Goal: Task Accomplishment & Management: Manage account settings

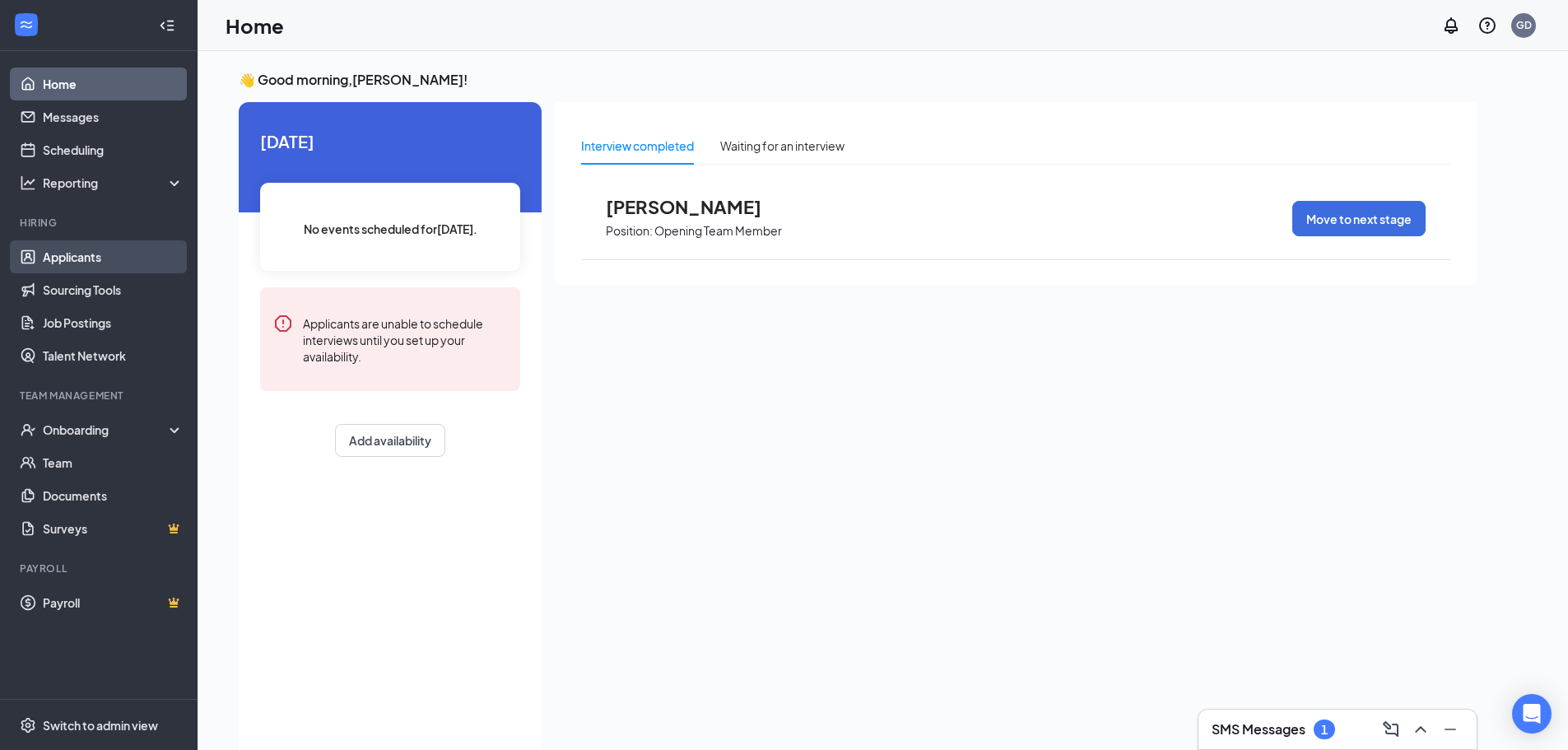
click at [97, 251] on link "Applicants" at bounding box center [112, 257] width 141 height 33
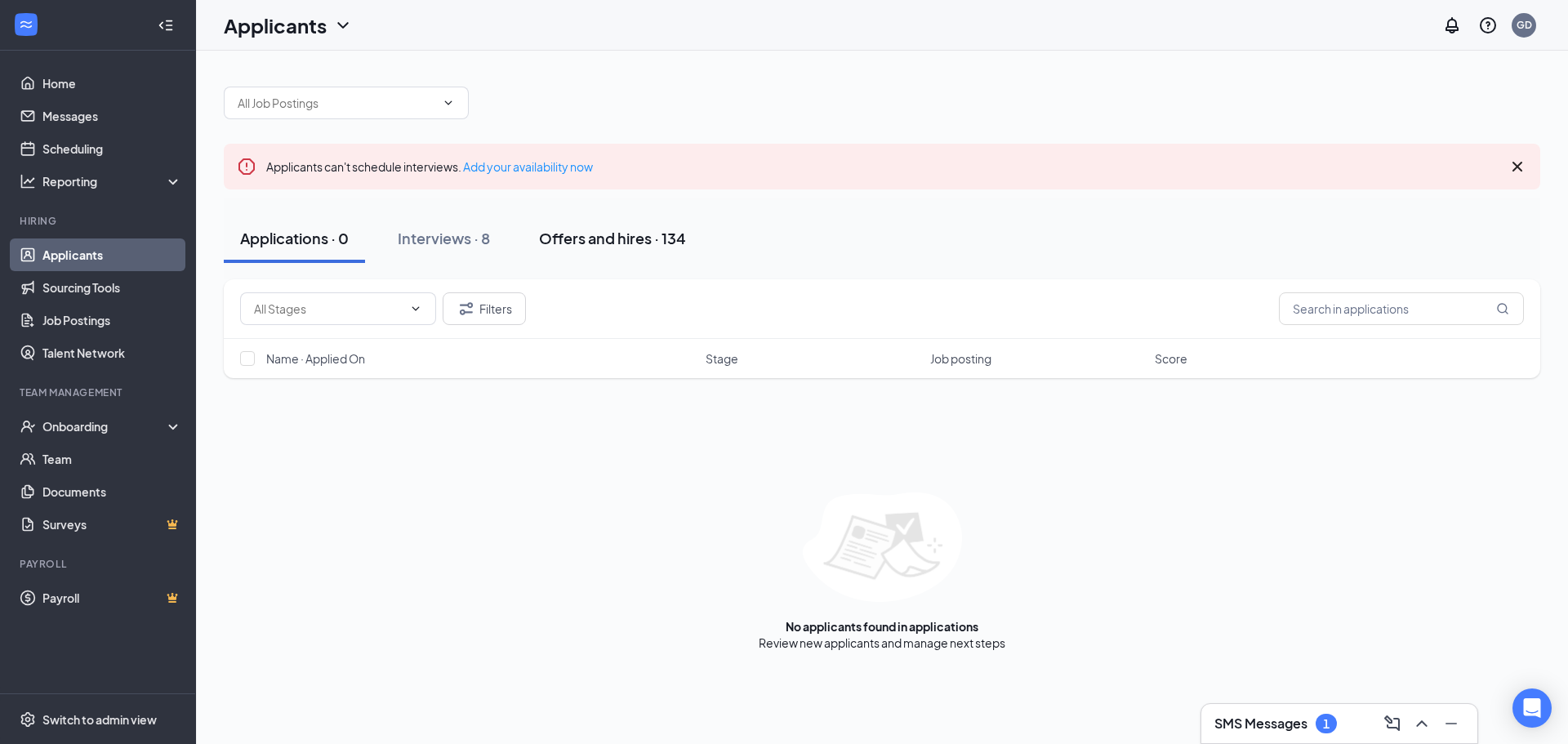
click at [644, 218] on button "Offers and hires · 134" at bounding box center [612, 238] width 179 height 49
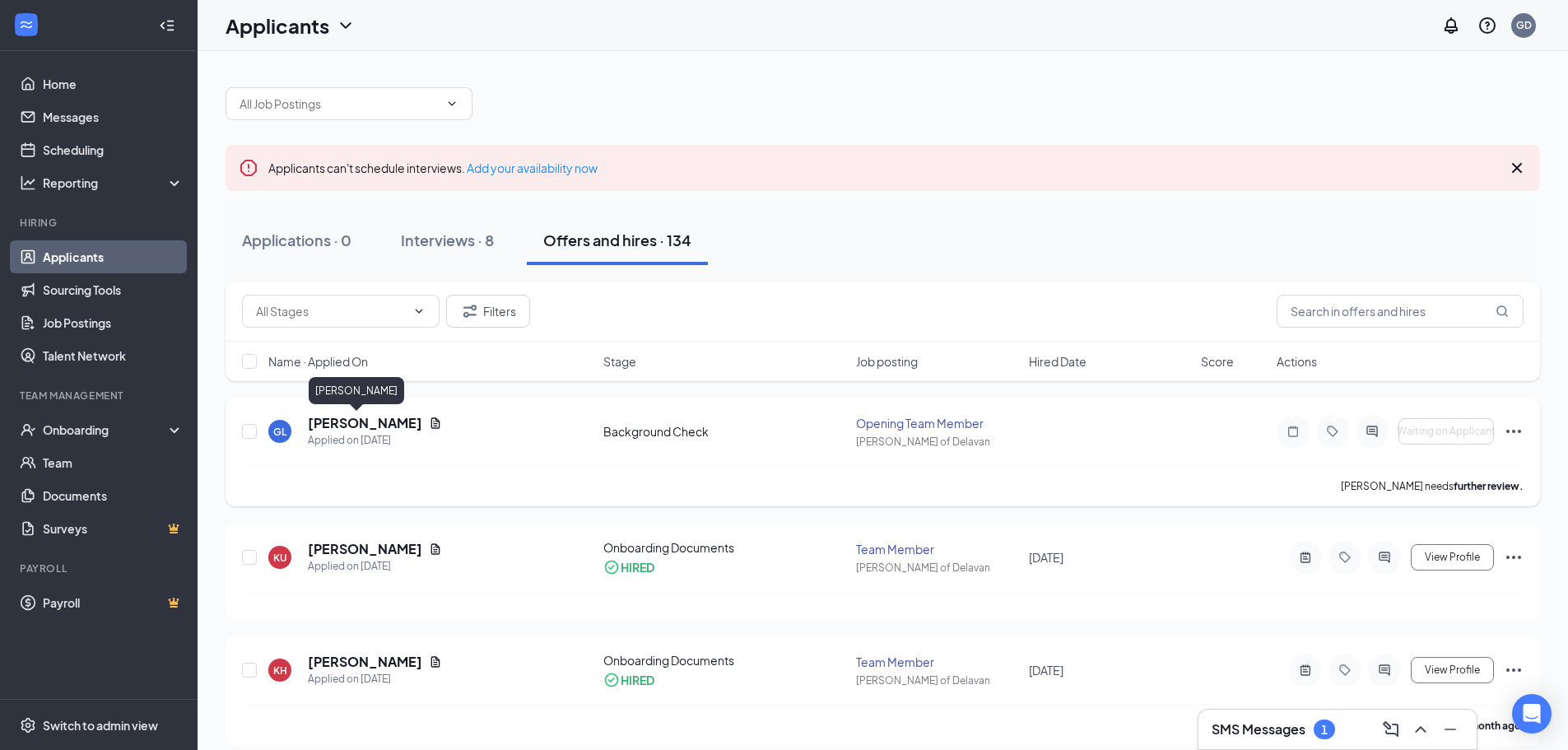
click at [340, 423] on h5 "[PERSON_NAME]" at bounding box center [365, 423] width 114 height 18
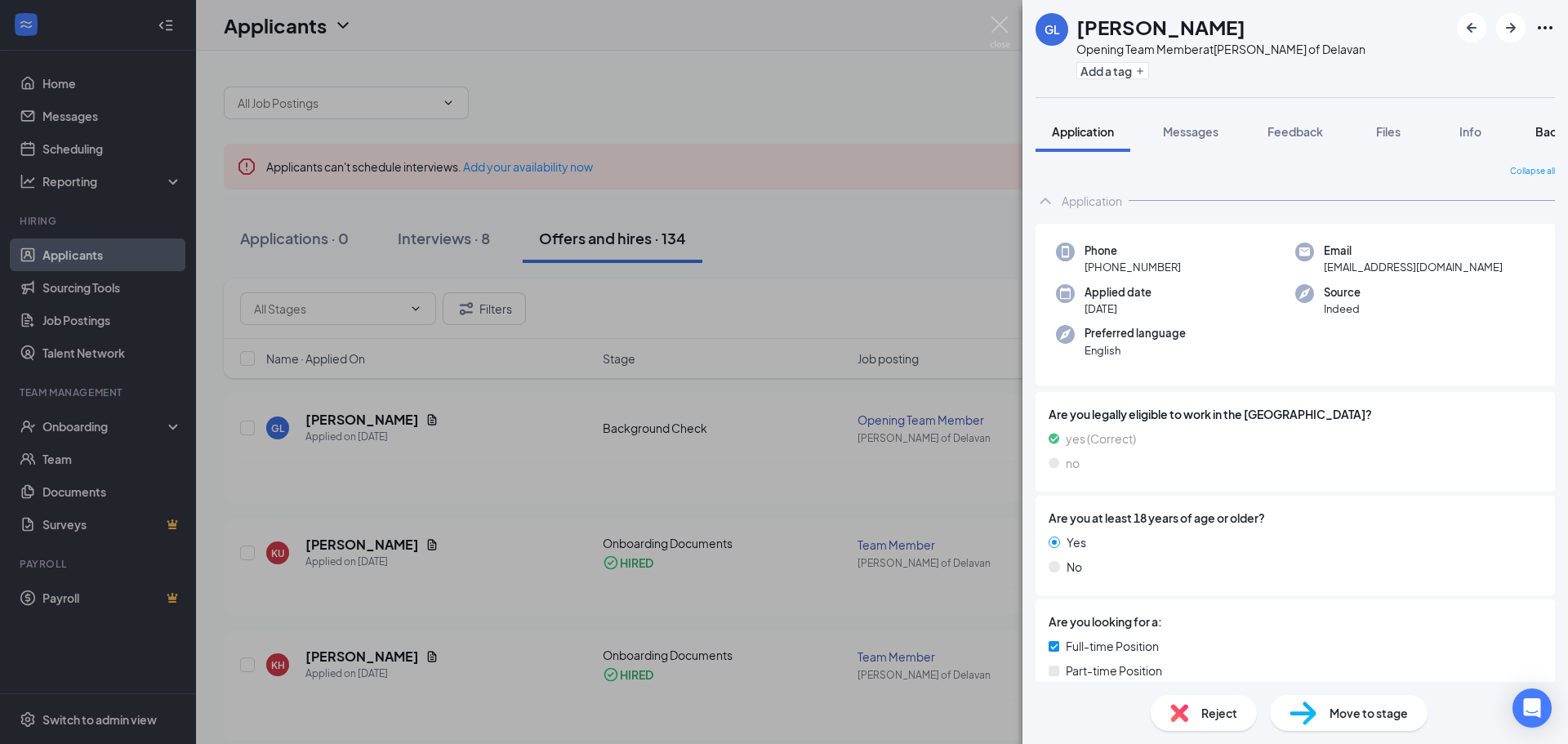
click at [1537, 140] on button "Background" at bounding box center [1569, 130] width 100 height 40
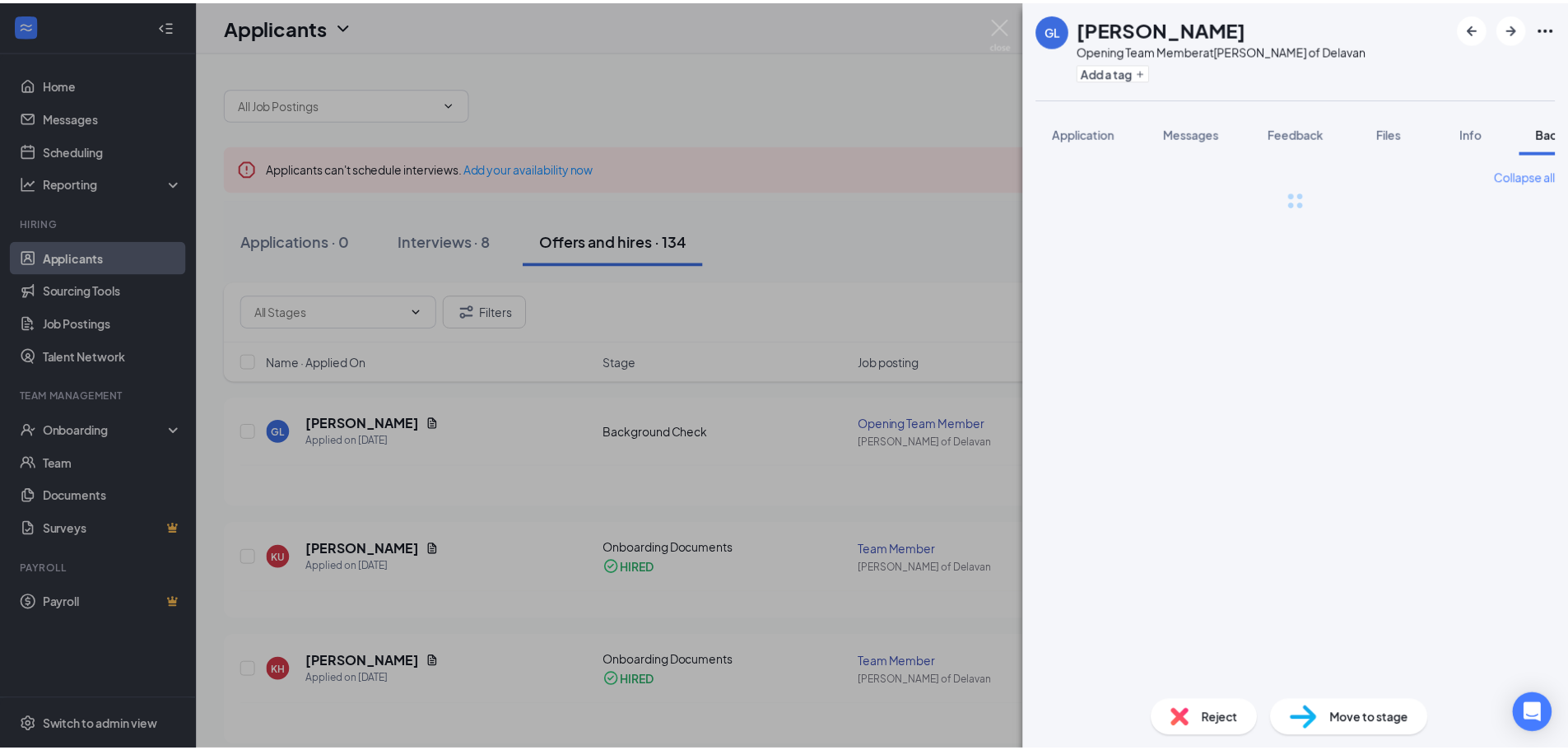
scroll to position [0, 67]
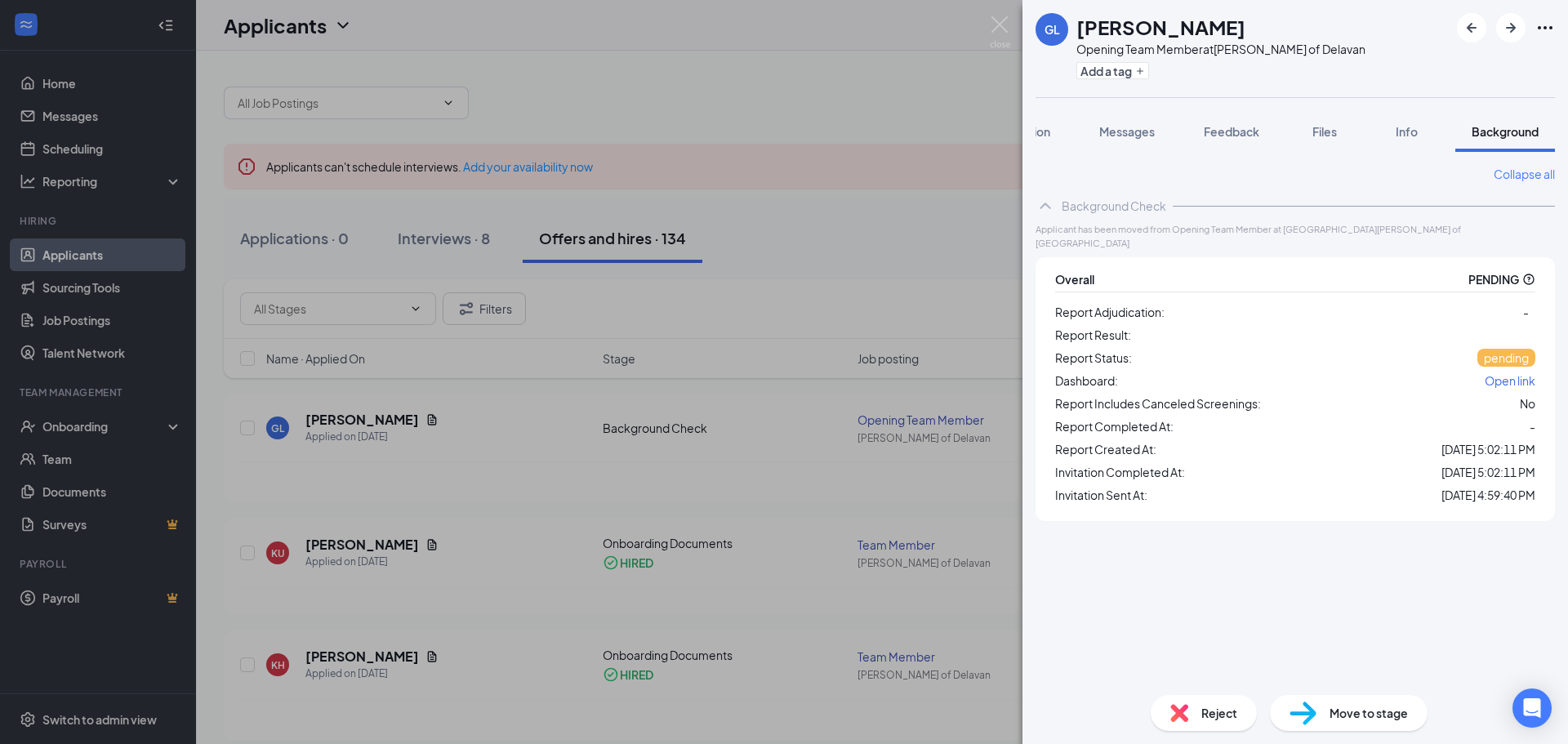
click at [619, 133] on div "[PERSON_NAME] Opening Team Member at [PERSON_NAME] of Delavan Add a tag Applica…" at bounding box center [784, 372] width 1568 height 744
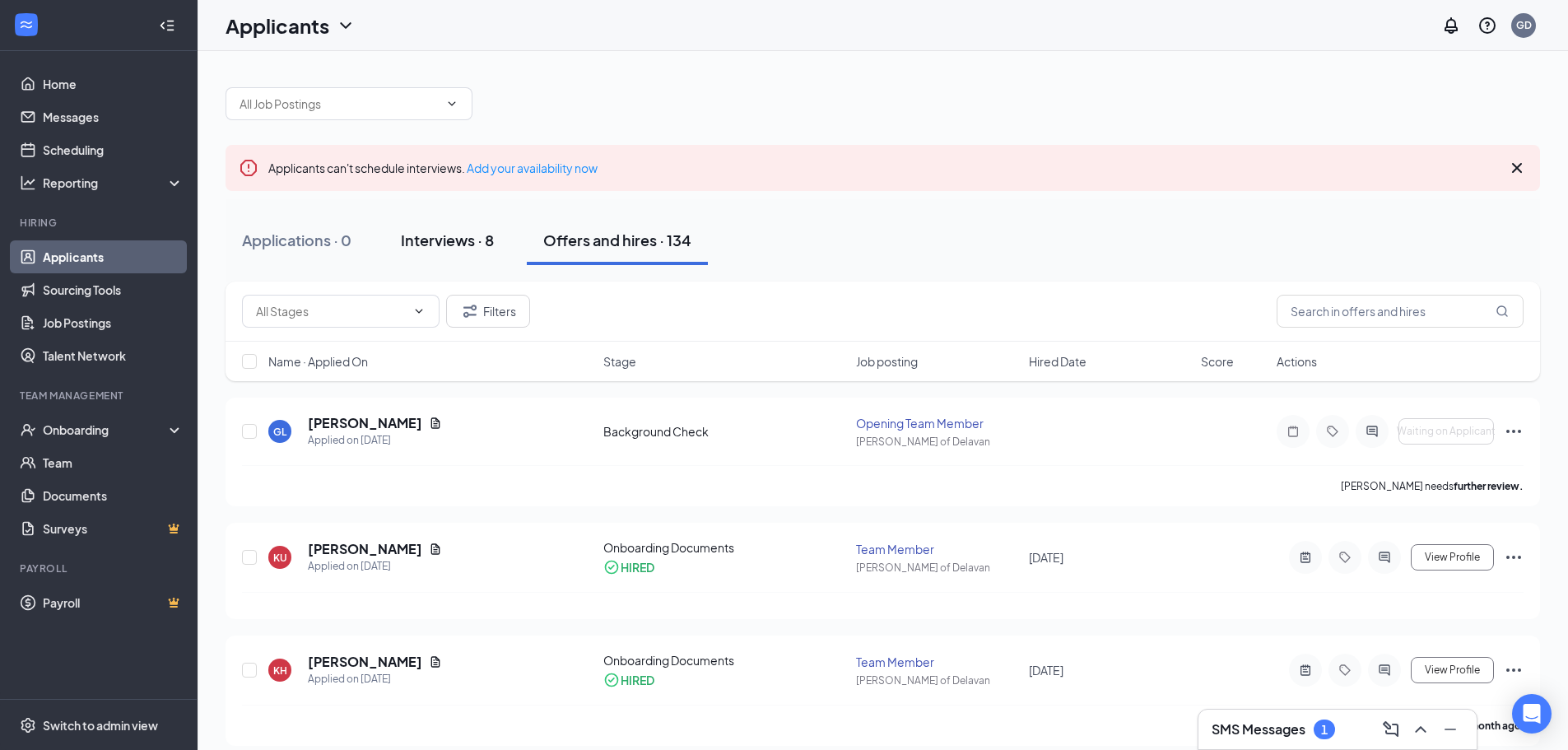
click at [484, 263] on button "Interviews · 8" at bounding box center [447, 240] width 126 height 49
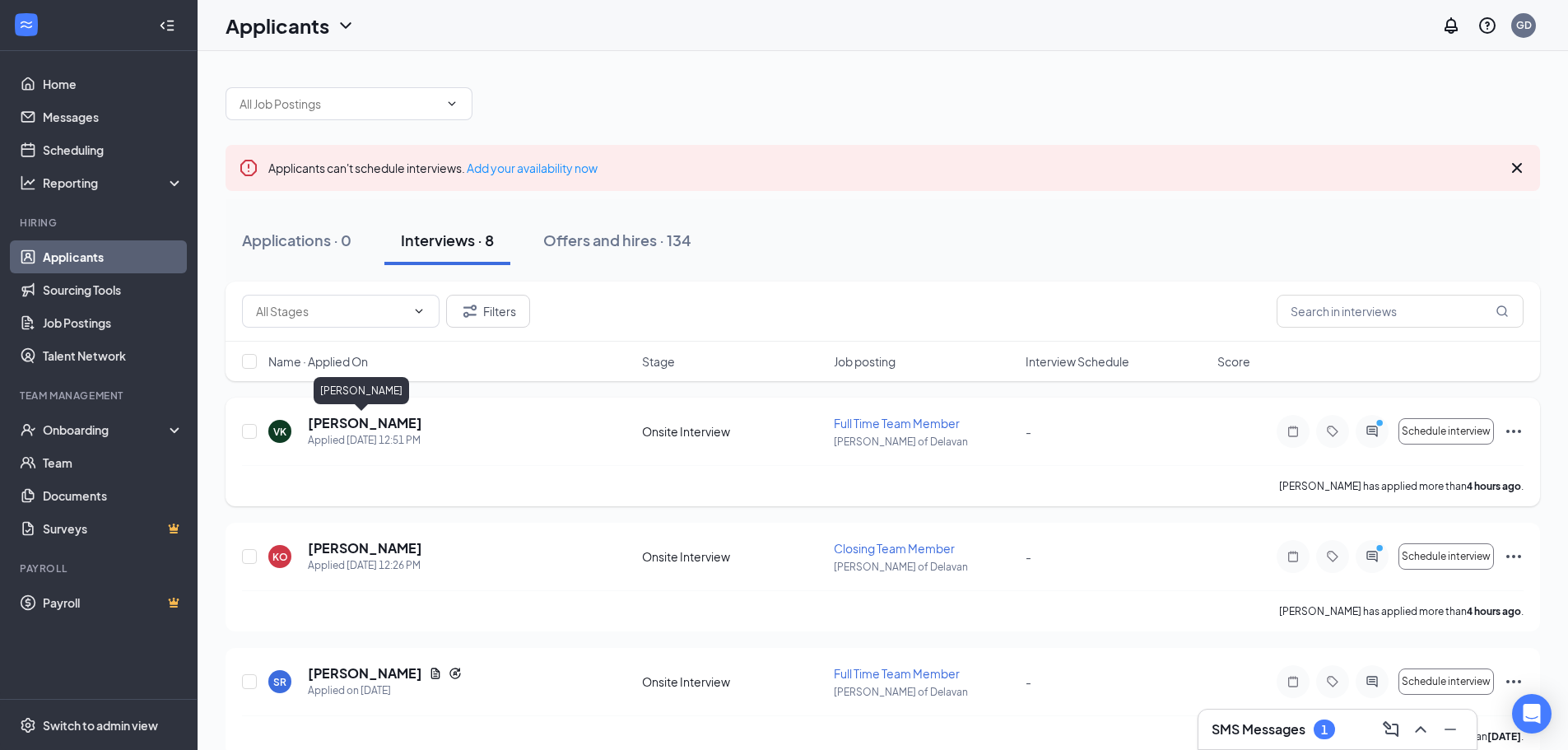
click at [346, 420] on h5 "[PERSON_NAME]" at bounding box center [365, 423] width 114 height 18
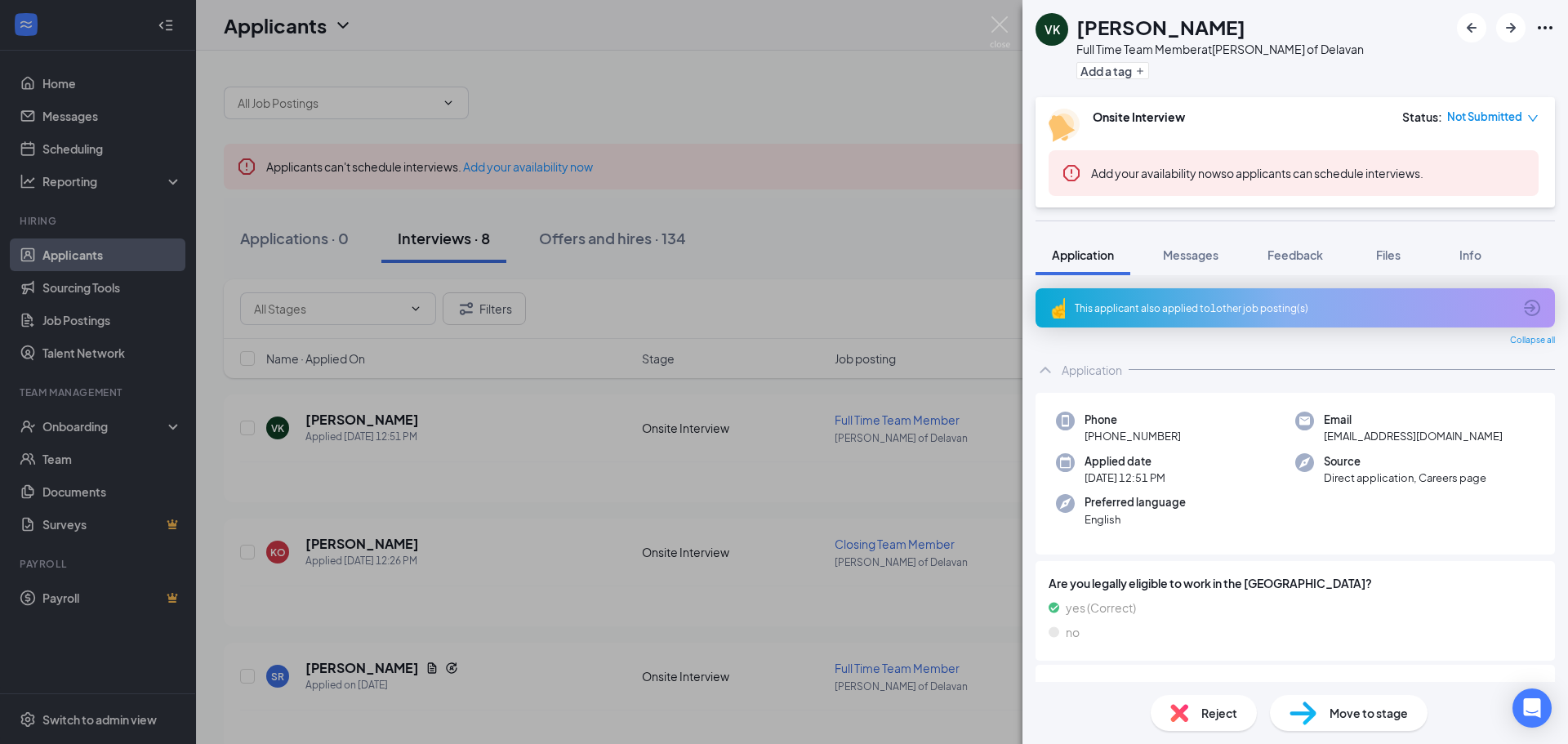
click at [1200, 311] on div "This applicant also applied to 1 other job posting(s)" at bounding box center [1294, 308] width 438 height 14
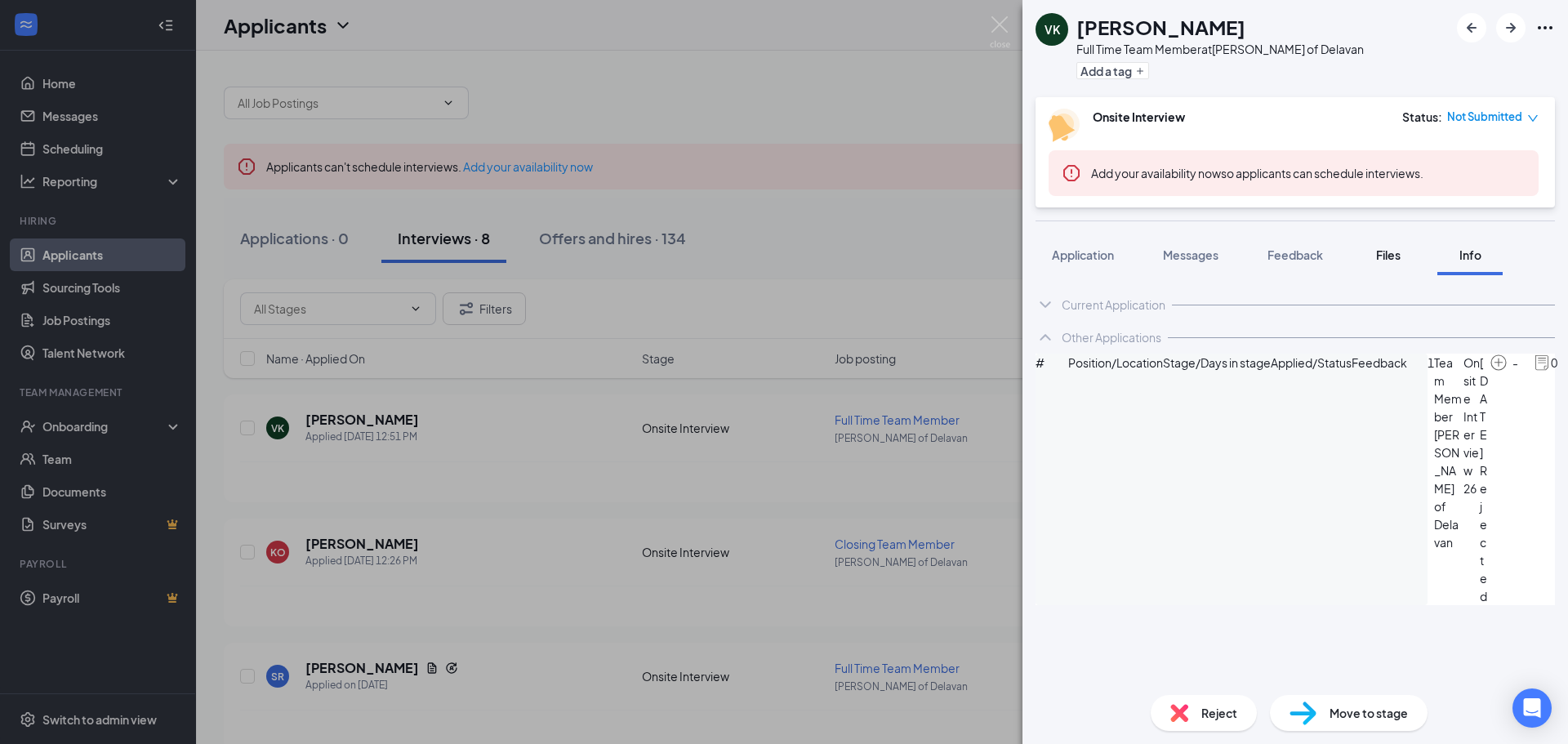
click at [1387, 258] on span "Files" at bounding box center [1389, 255] width 25 height 15
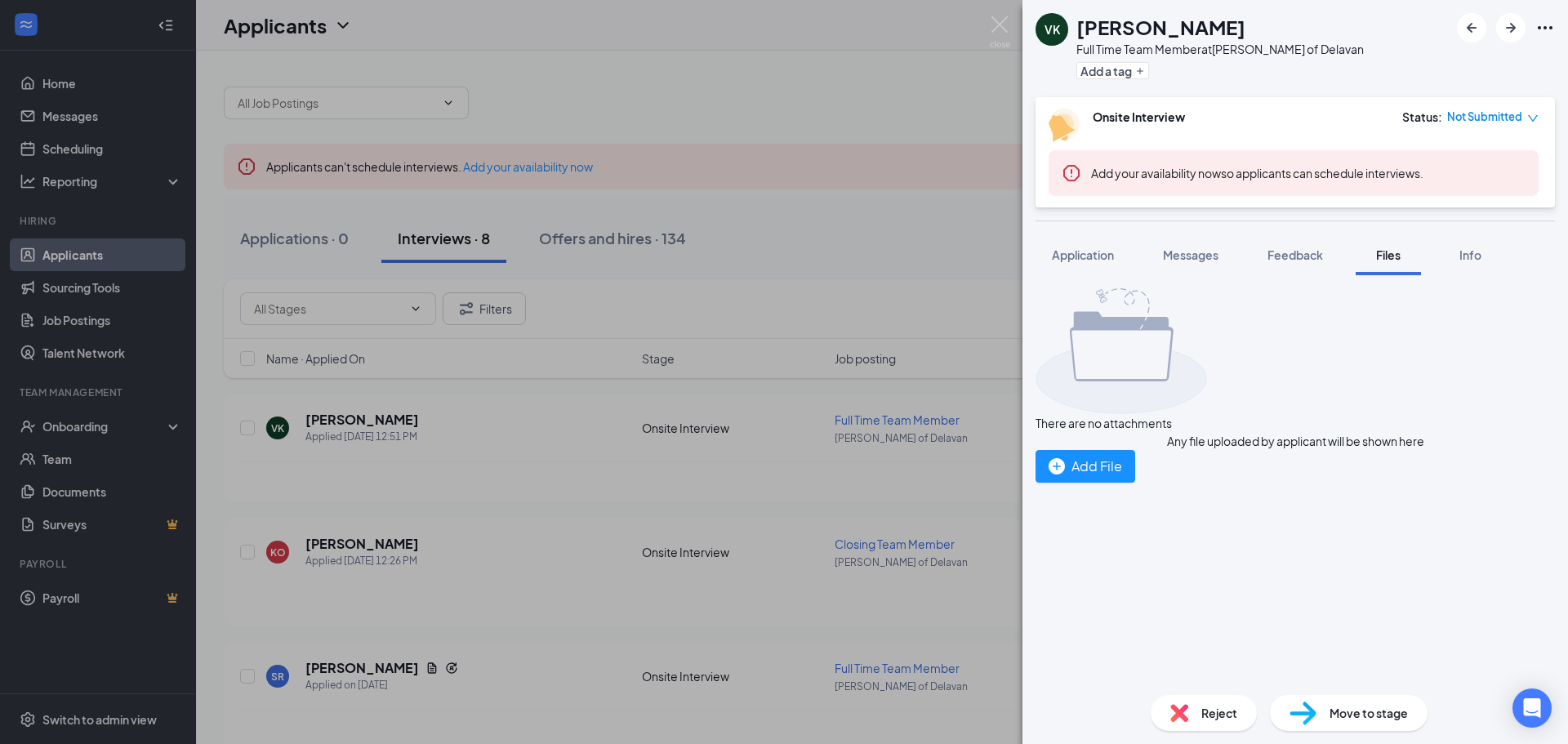
click at [1380, 258] on span "Files" at bounding box center [1389, 255] width 25 height 15
click at [1052, 275] on div "There are no attachments Any file uploaded by applicant will be shown here Add …" at bounding box center [1295, 478] width 545 height 406
click at [1089, 258] on span "Application" at bounding box center [1082, 255] width 62 height 15
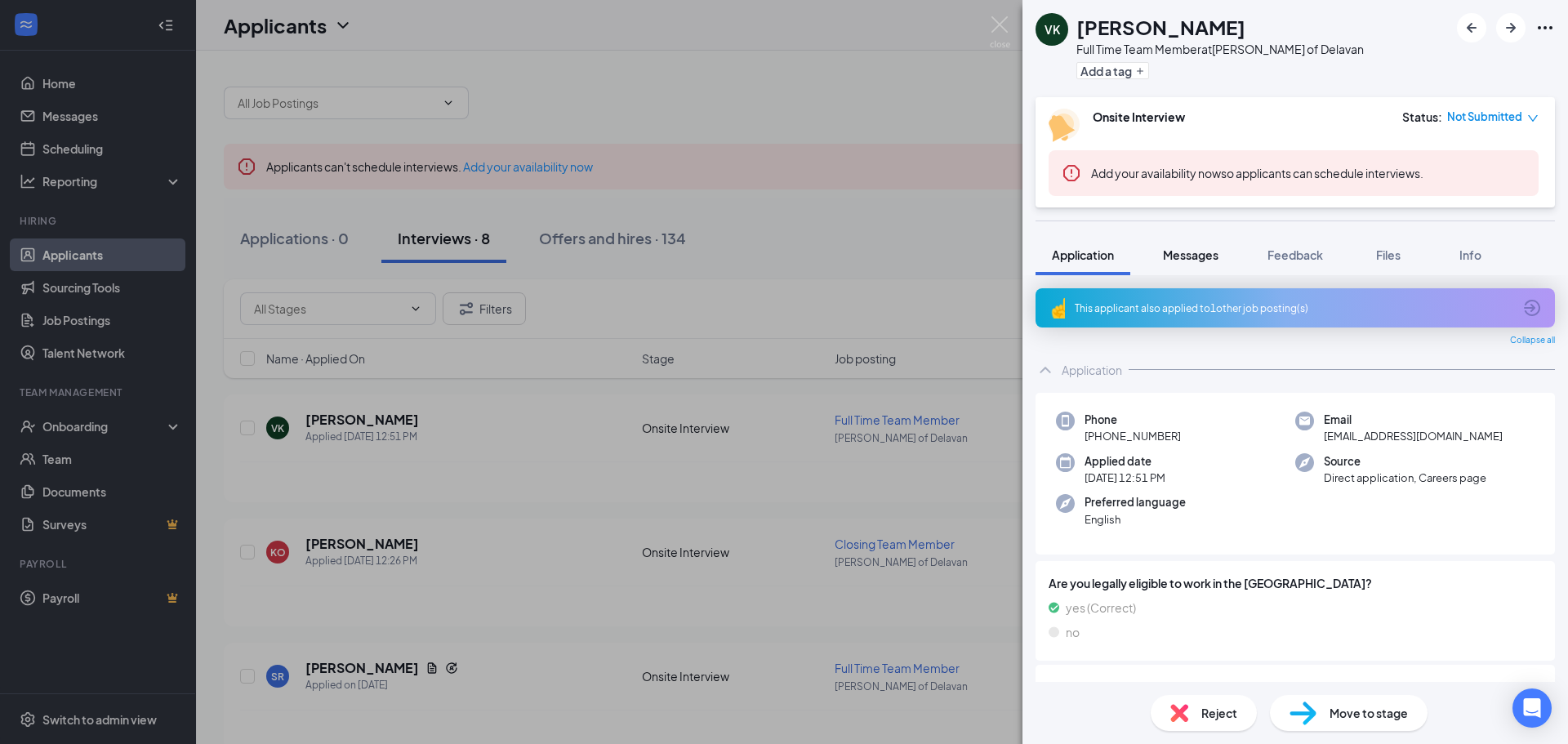
click at [1186, 247] on div "Messages" at bounding box center [1190, 255] width 55 height 17
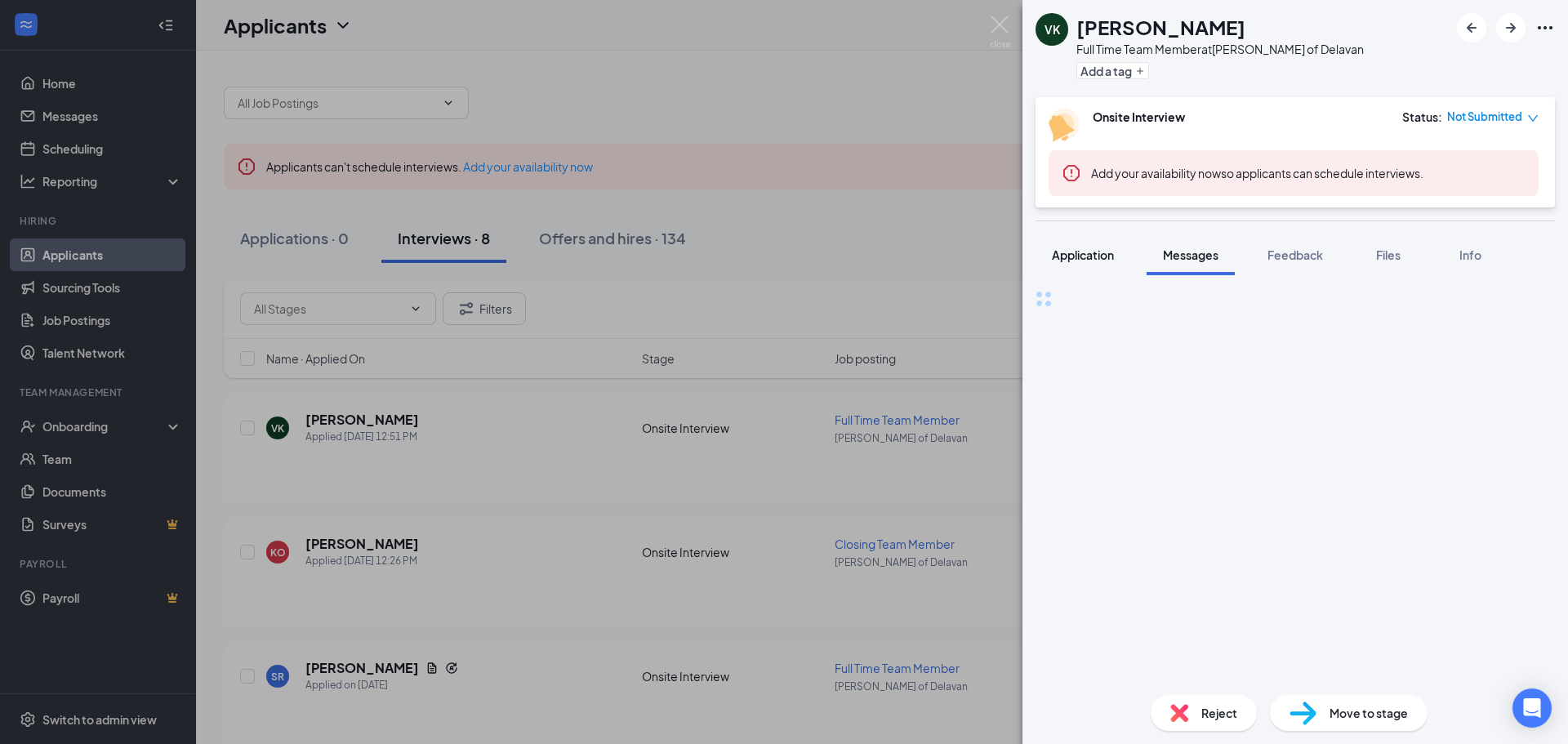
click at [1038, 256] on button "Application" at bounding box center [1083, 254] width 95 height 40
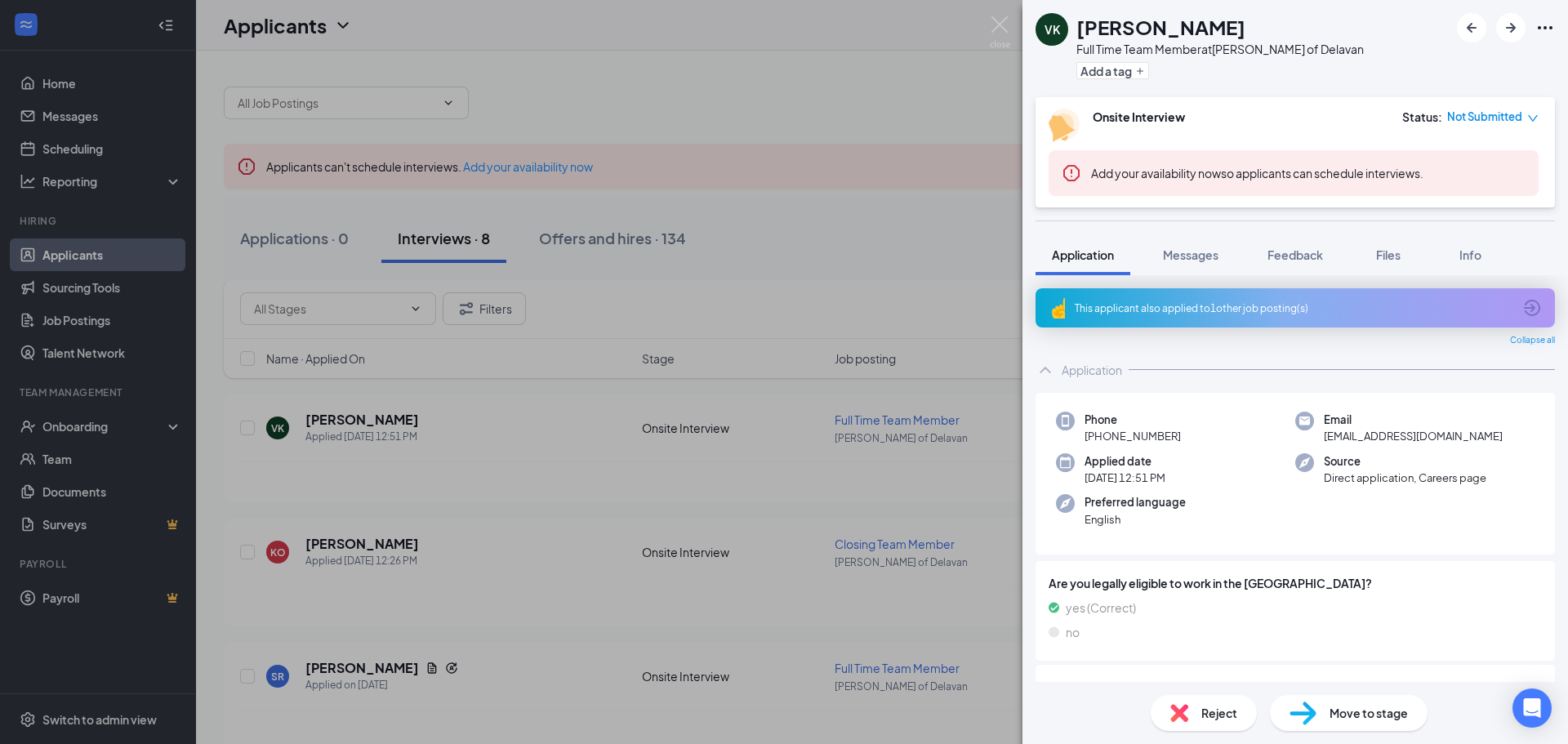
click at [1275, 279] on div "This applicant also applied to 1 other job posting(s) Collapse all Application …" at bounding box center [1295, 478] width 545 height 406
click at [1300, 270] on button "Feedback" at bounding box center [1295, 254] width 88 height 40
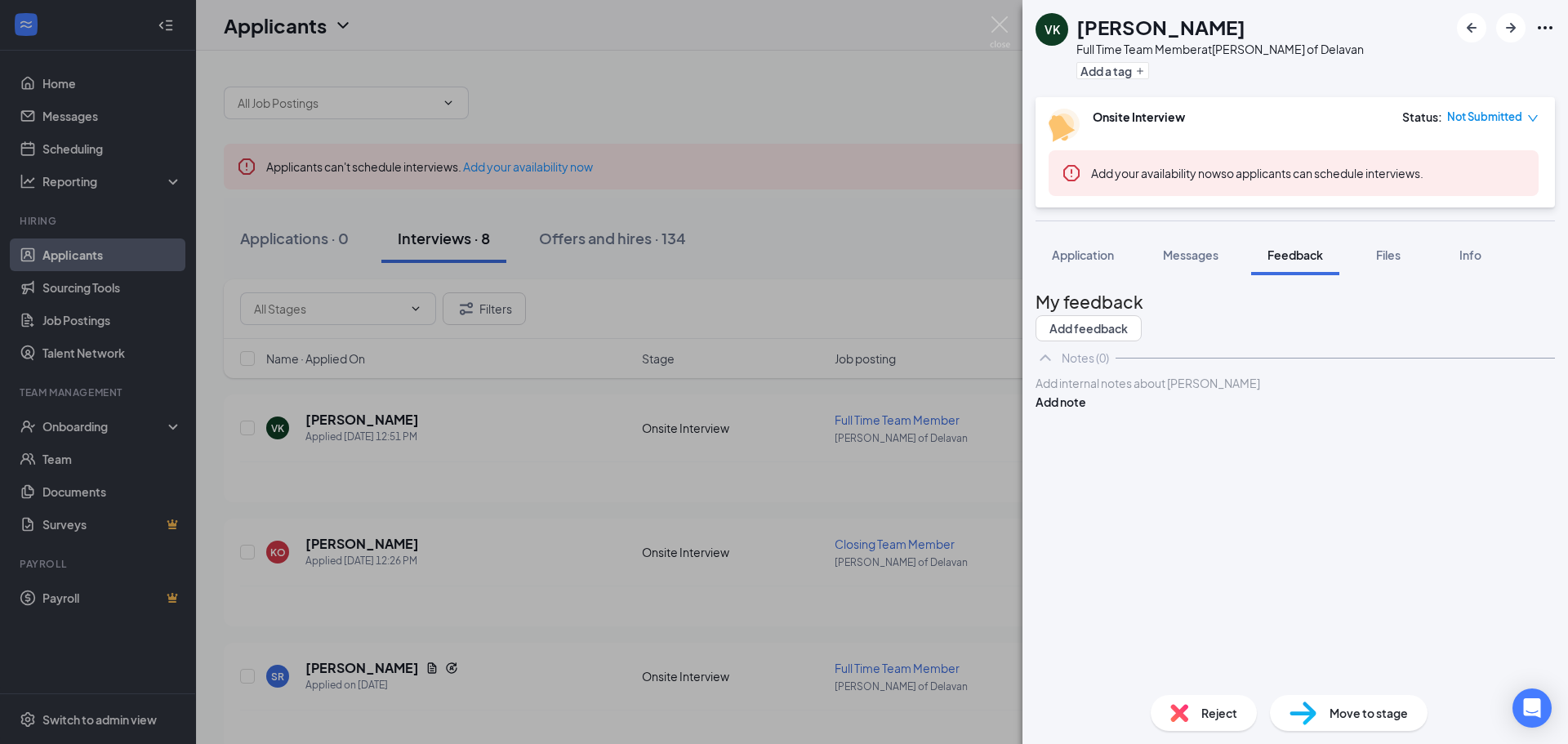
click at [1344, 260] on div "Application Messages Feedback Files Info" at bounding box center [1295, 254] width 520 height 40
click at [1071, 257] on span "Application" at bounding box center [1082, 255] width 62 height 15
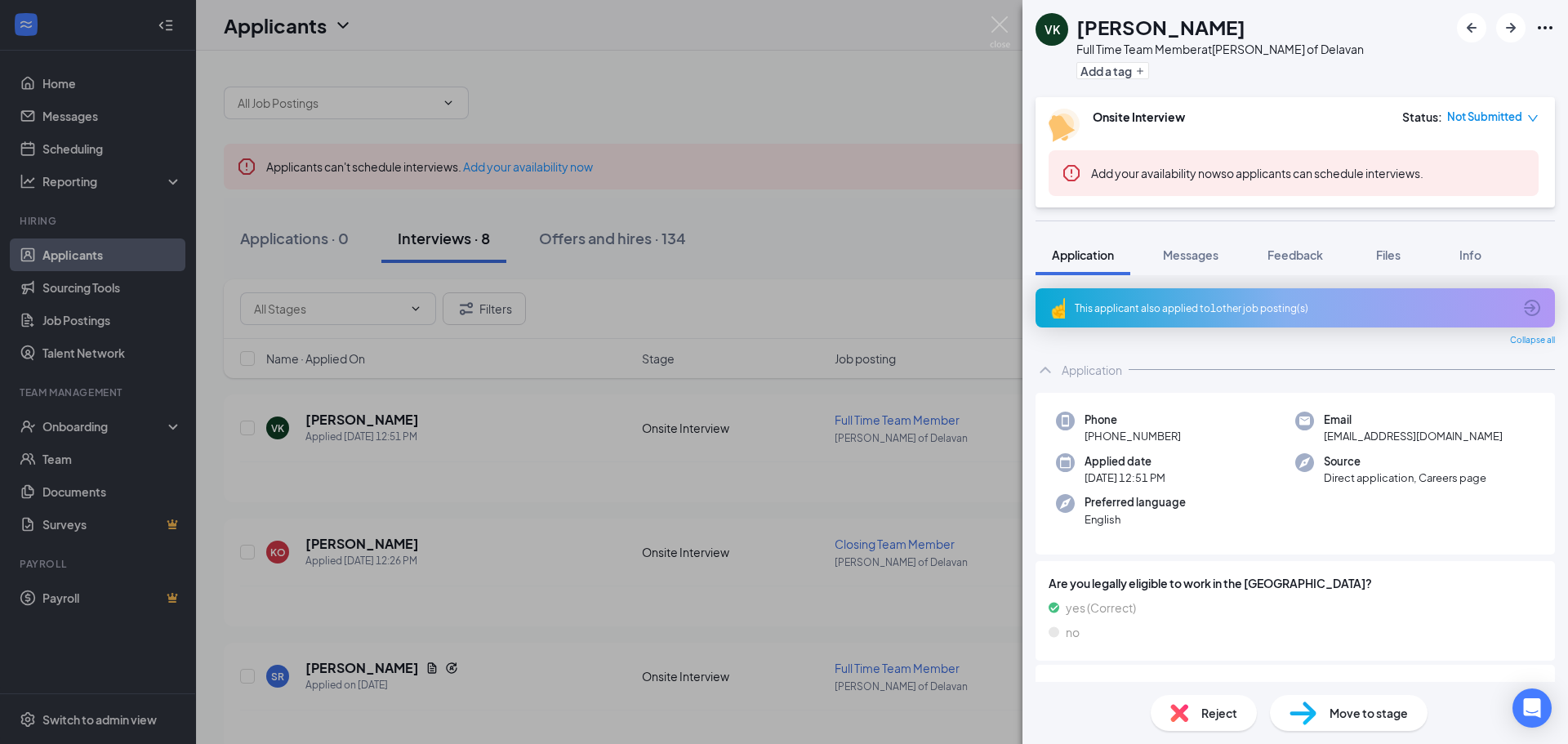
click at [1212, 310] on div "This applicant also applied to 1 other job posting(s)" at bounding box center [1294, 308] width 438 height 14
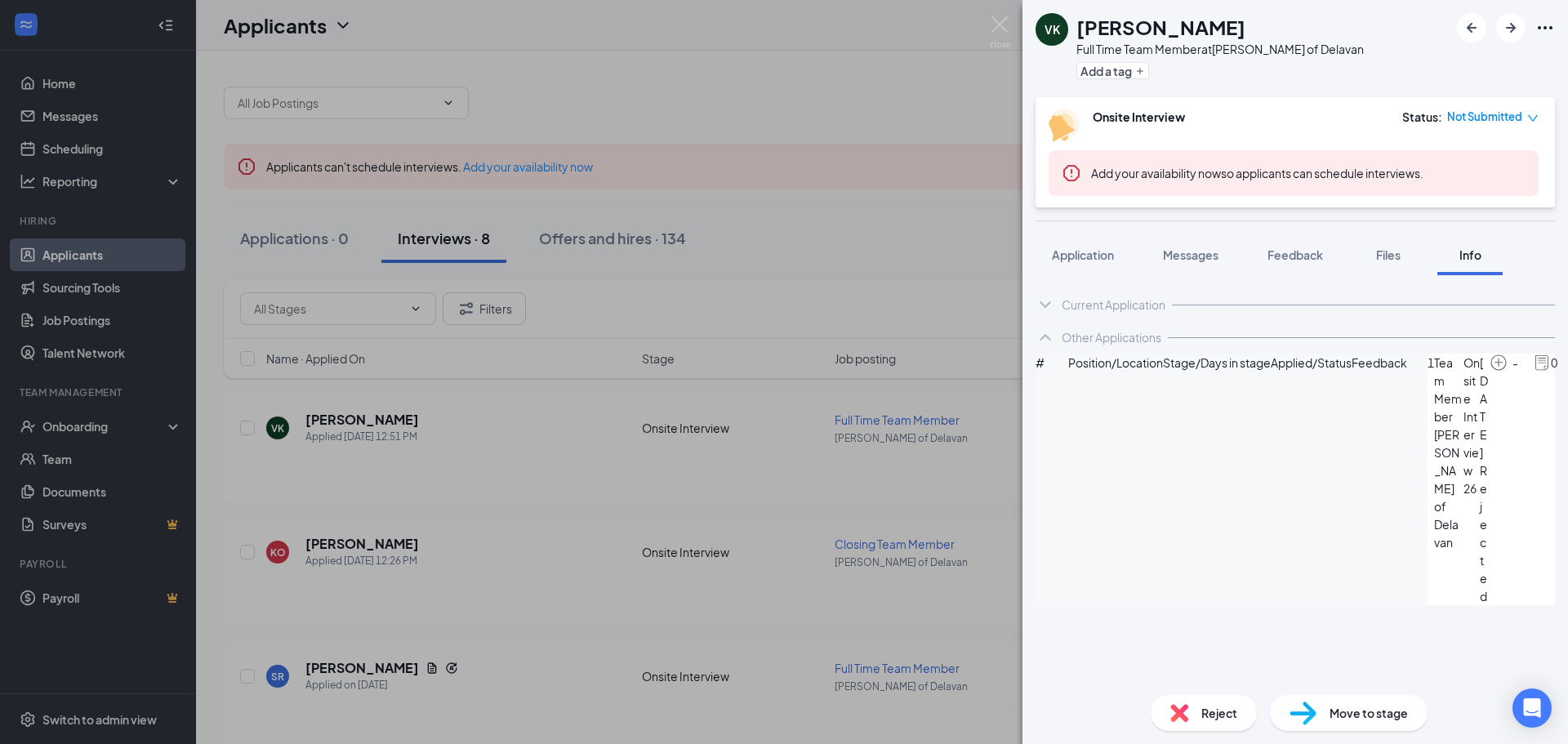
click at [1490, 372] on img at bounding box center [1499, 363] width 18 height 18
click at [1480, 462] on span "Rejected" at bounding box center [1485, 533] width 10 height 144
drag, startPoint x: 1228, startPoint y: 420, endPoint x: 1197, endPoint y: 421, distance: 31.0
click at [1464, 479] on span "26" at bounding box center [1472, 488] width 17 height 18
click at [397, 413] on div "VK [PERSON_NAME] Full Time Team Member at [GEOGRAPHIC_DATA][PERSON_NAME] of Del…" at bounding box center [784, 372] width 1568 height 744
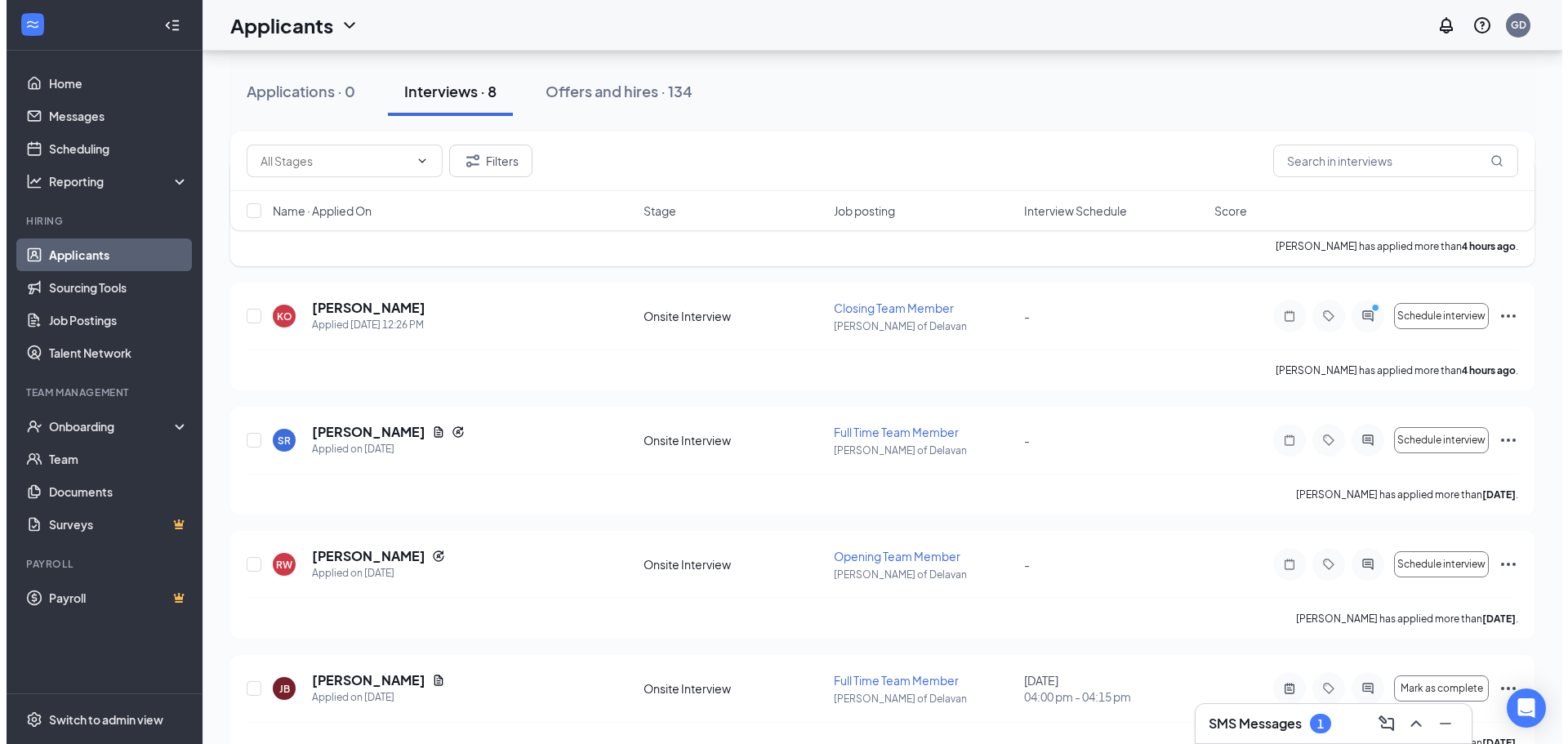
scroll to position [245, 0]
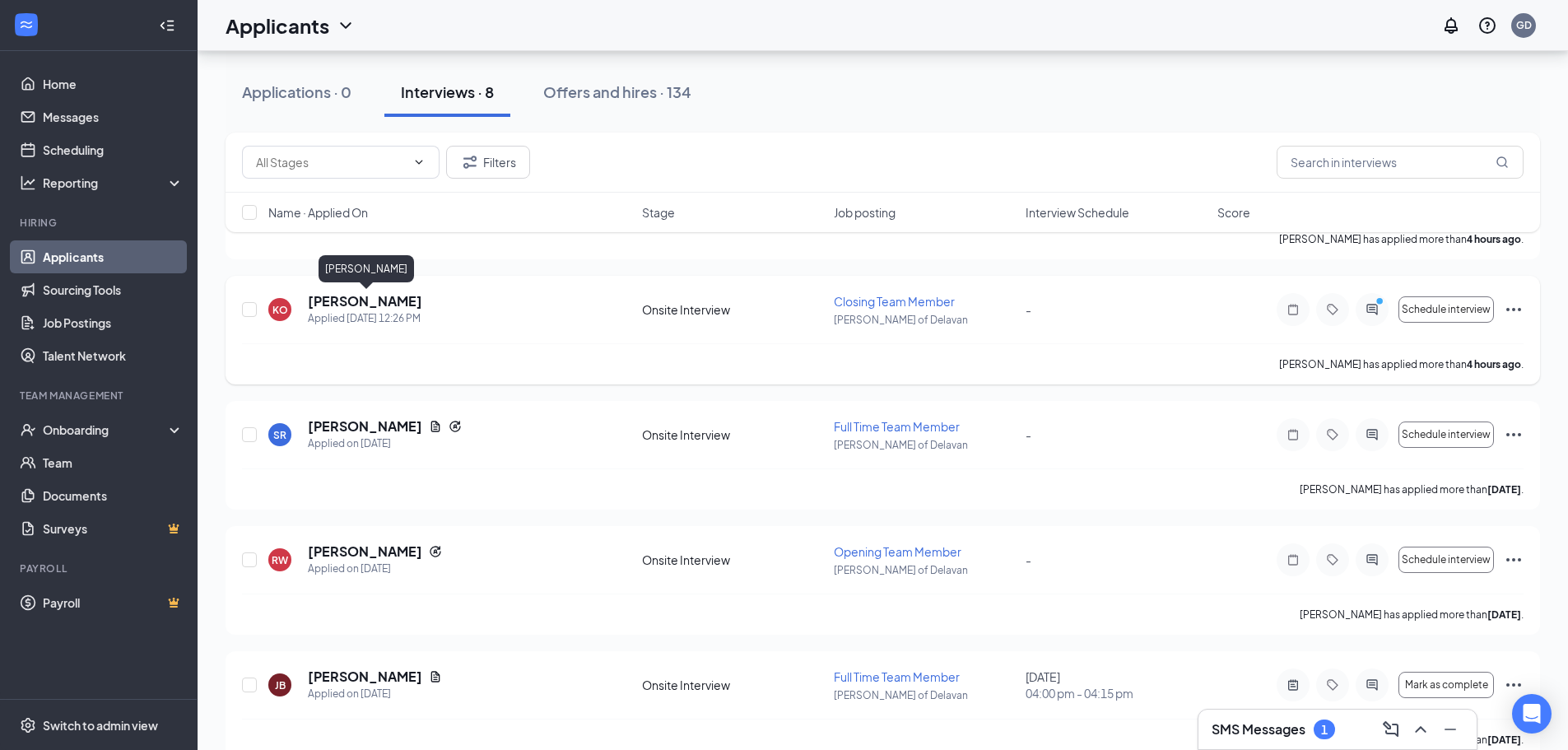
click at [381, 300] on h5 "[PERSON_NAME]" at bounding box center [365, 301] width 114 height 18
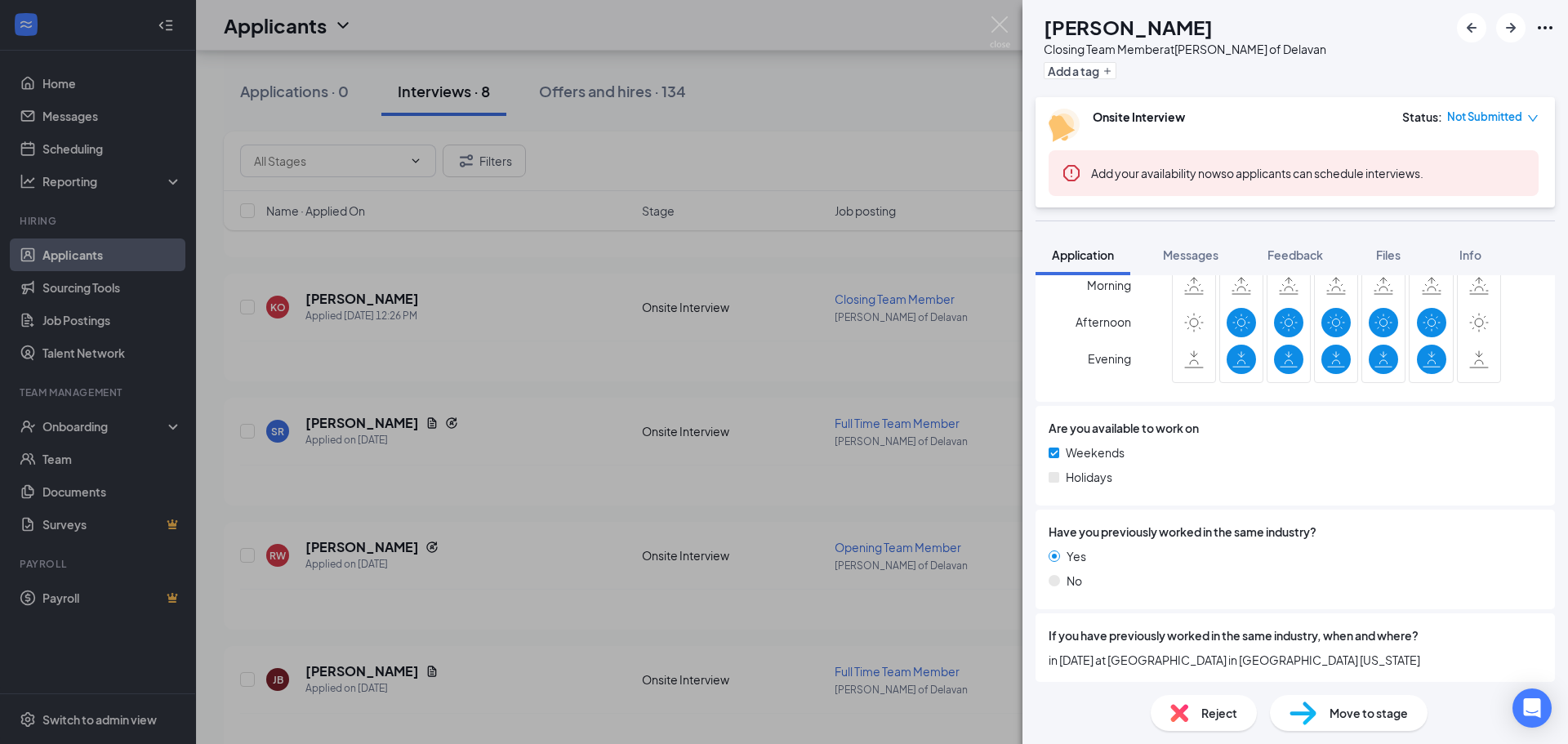
scroll to position [734, 0]
